Goal: Entertainment & Leisure: Consume media (video, audio)

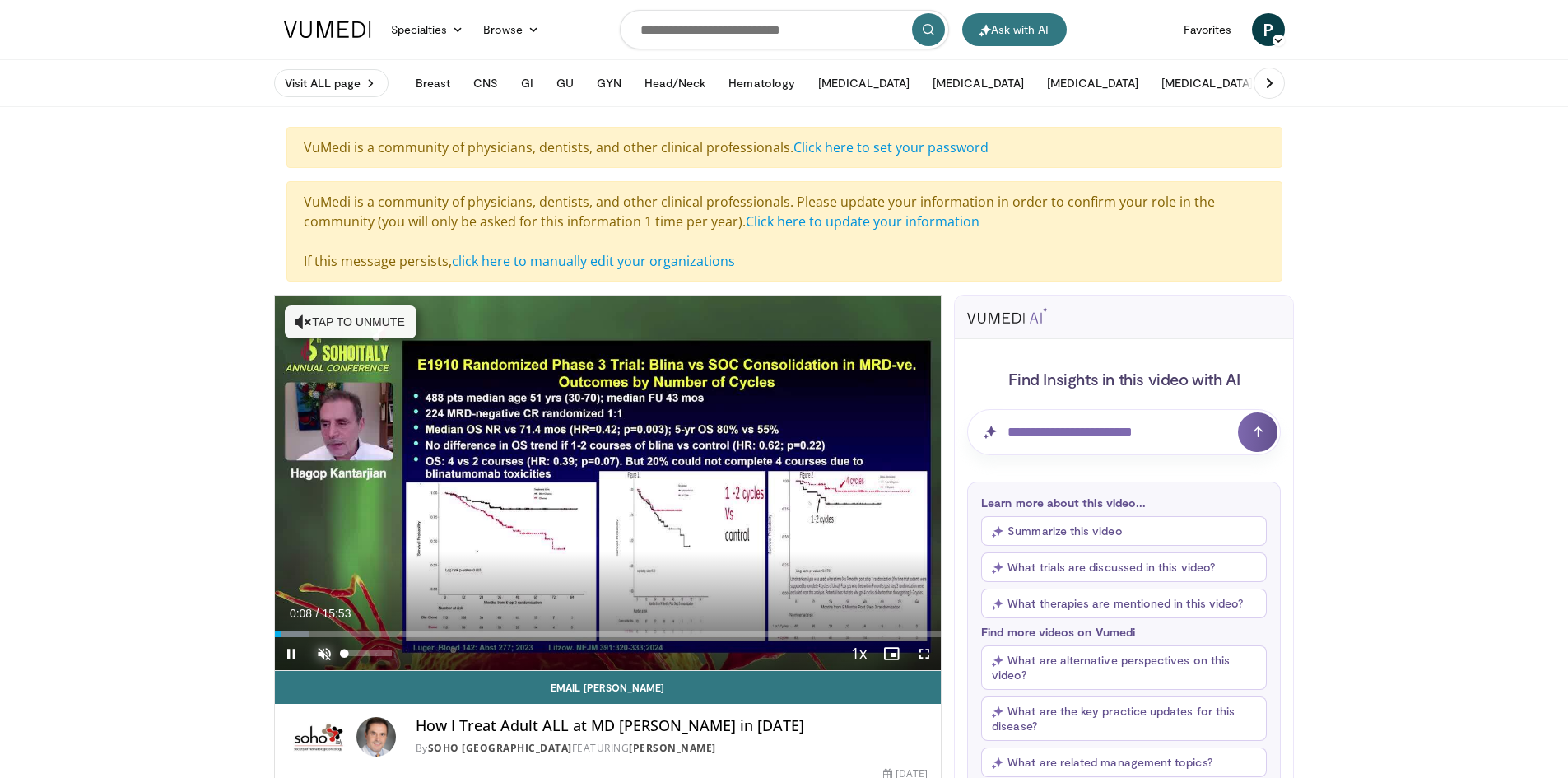
click at [319, 651] on span "Video Player" at bounding box center [325, 654] width 33 height 33
click at [920, 656] on span "Video Player" at bounding box center [925, 654] width 33 height 33
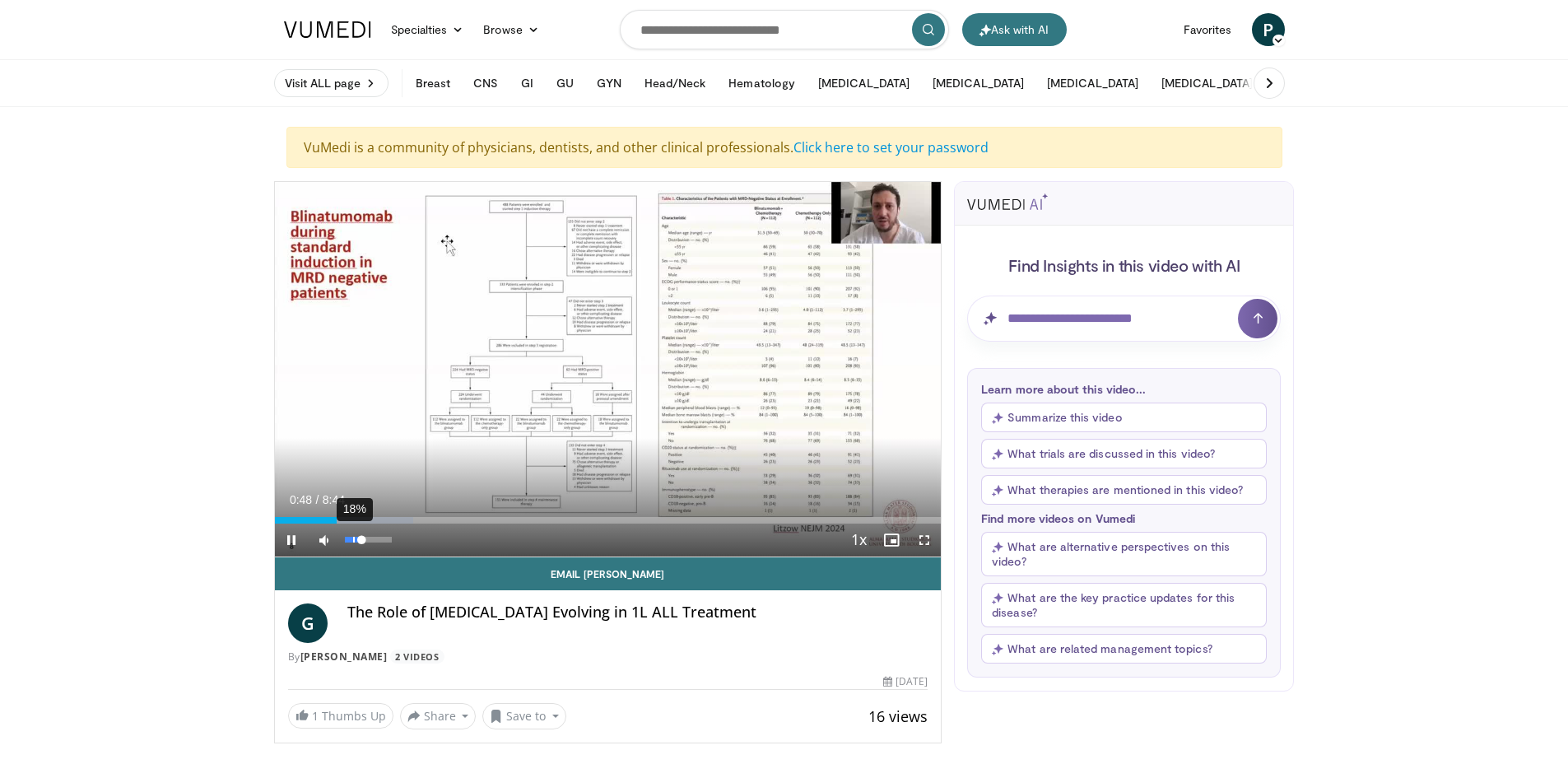
click at [353, 543] on div "18%" at bounding box center [369, 540] width 47 height 6
